Goal: Information Seeking & Learning: Learn about a topic

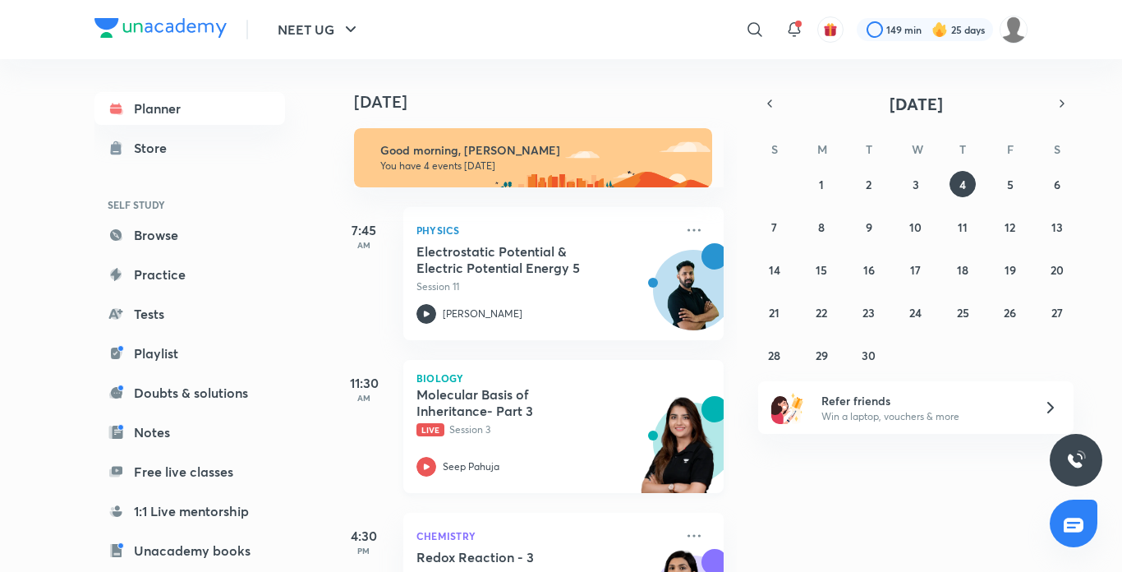
click at [425, 469] on icon at bounding box center [427, 466] width 6 height 6
click at [424, 469] on icon at bounding box center [427, 467] width 20 height 20
